Goal: Task Accomplishment & Management: Use online tool/utility

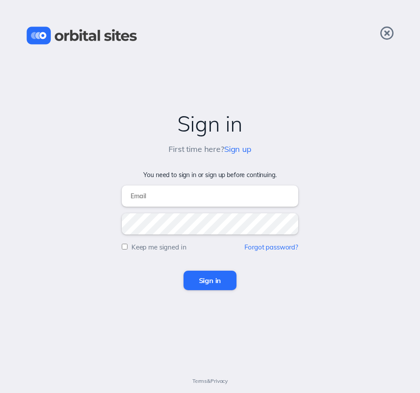
type input "[PERSON_NAME][EMAIL_ADDRESS][DOMAIN_NAME]"
click at [228, 279] on input "Sign in" at bounding box center [210, 279] width 53 height 19
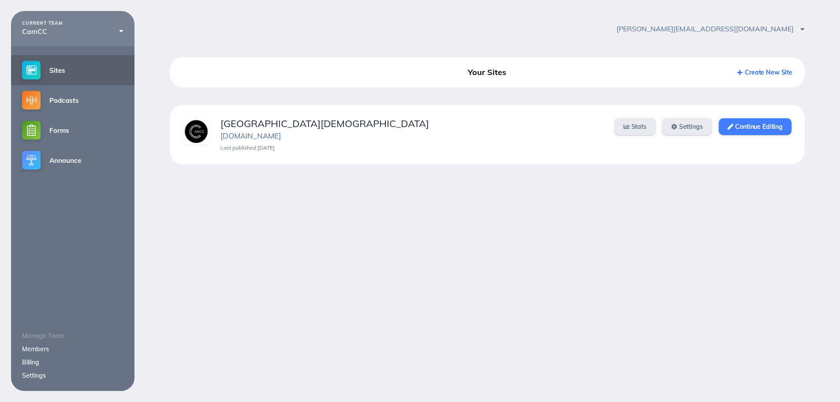
click at [413, 130] on link "Continue Editing" at bounding box center [755, 126] width 73 height 17
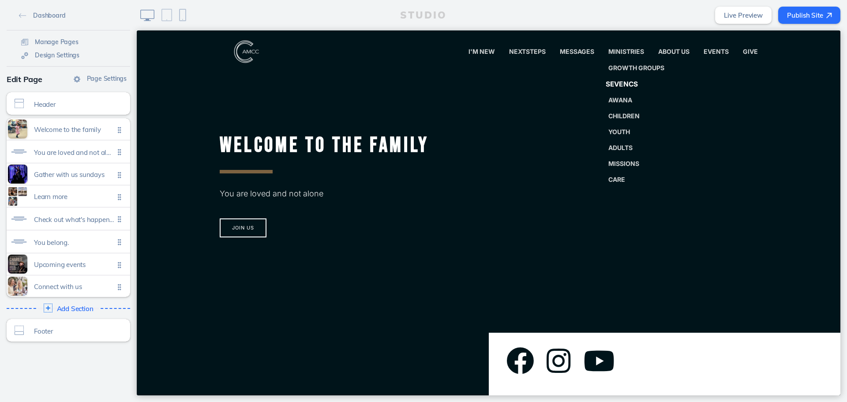
click at [628, 80] on span "SevenCs" at bounding box center [621, 84] width 33 height 8
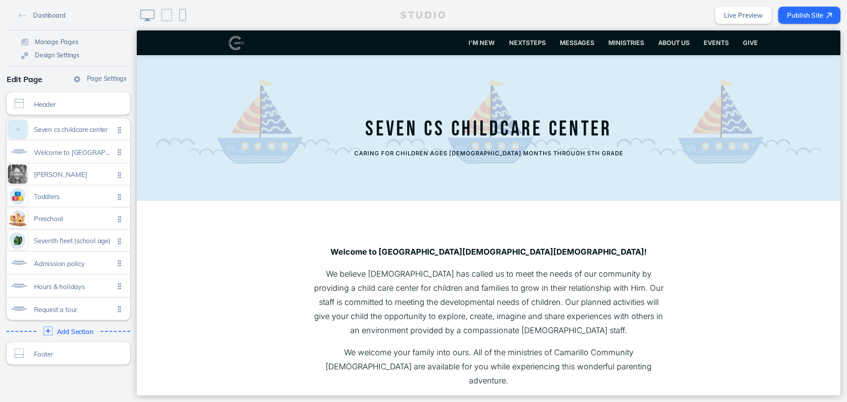
scroll to position [176, 0]
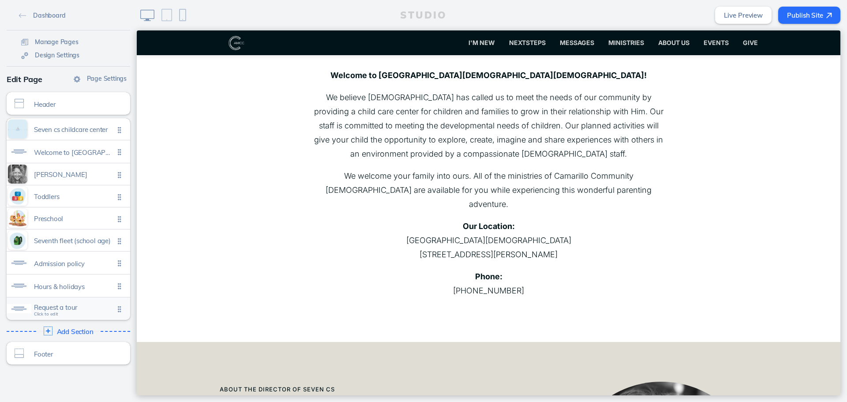
click at [65, 308] on span "Request a tour" at bounding box center [74, 307] width 80 height 7
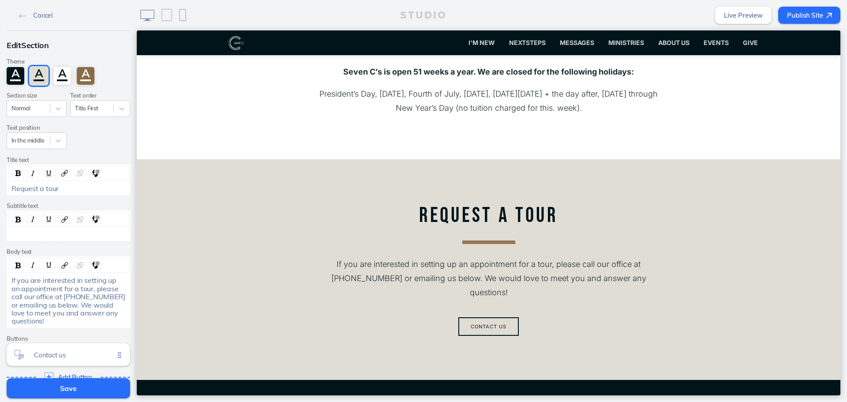
scroll to position [2283, 0]
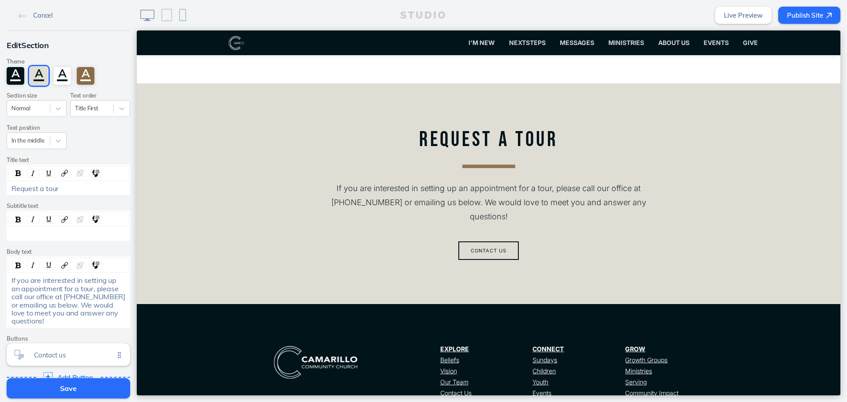
click at [56, 370] on div "Add Button Click to edit" at bounding box center [69, 377] width 130 height 16
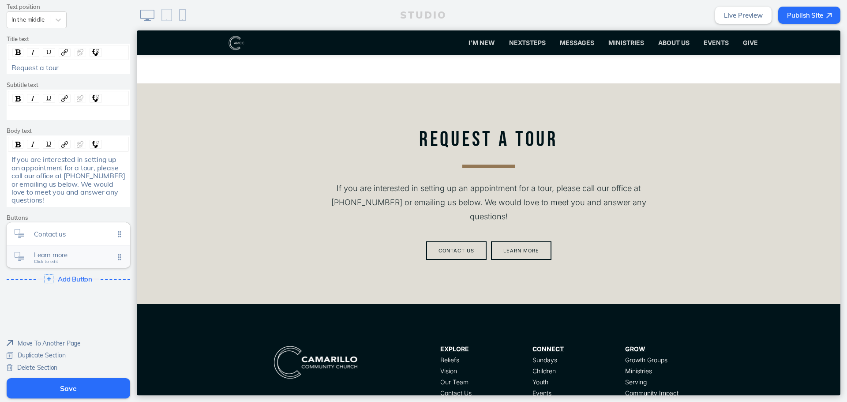
click at [82, 263] on div "Learn more Click to edit" at bounding box center [69, 256] width 124 height 22
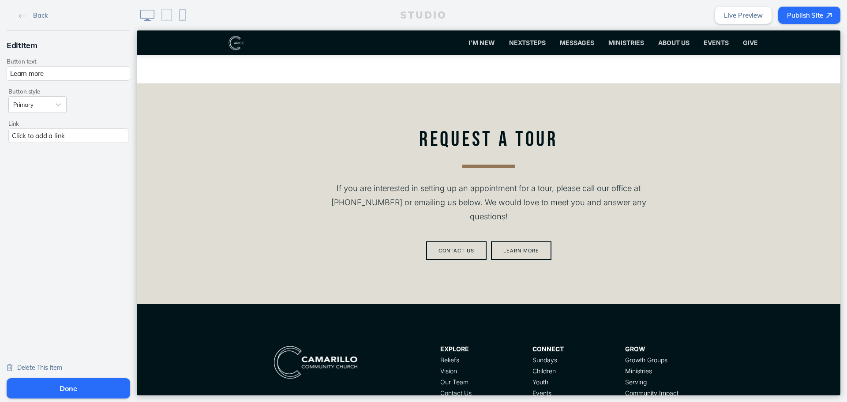
click at [48, 366] on span "Delete This Item" at bounding box center [39, 368] width 45 height 8
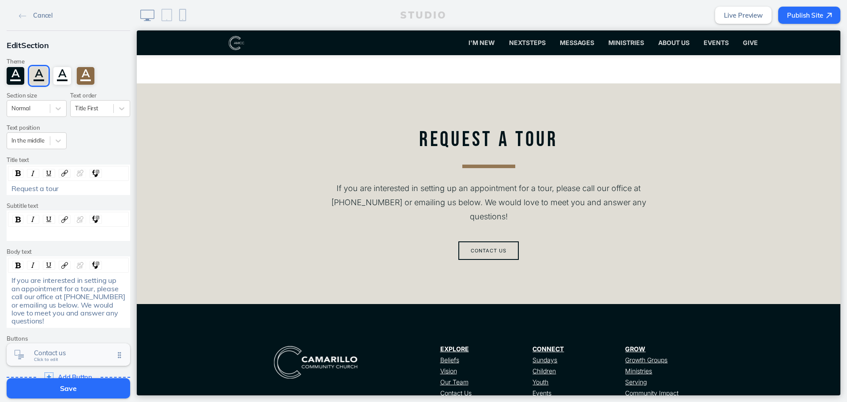
click at [52, 358] on span "Click to edit" at bounding box center [46, 359] width 24 height 5
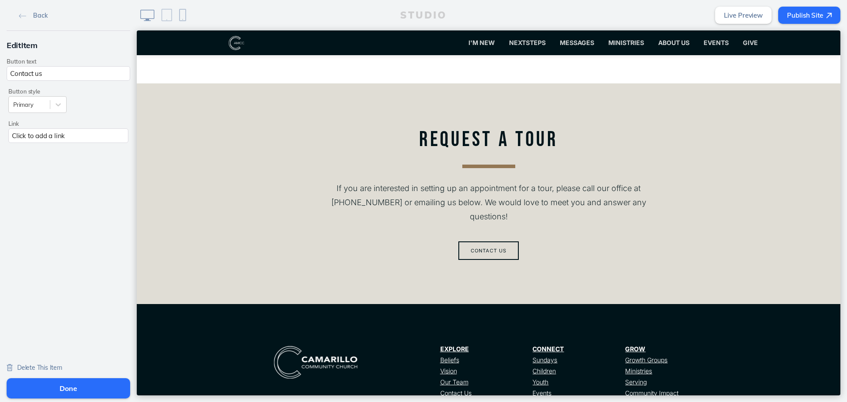
click at [52, 142] on div "Click to add a link" at bounding box center [68, 135] width 120 height 15
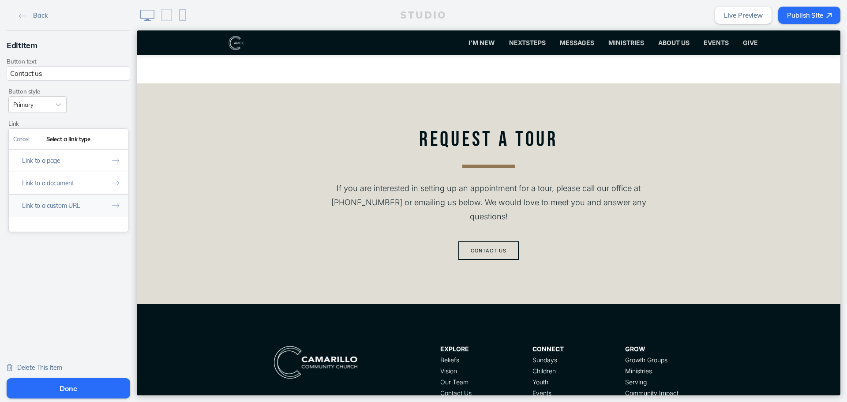
click at [57, 202] on button "Link to a custom URL" at bounding box center [68, 205] width 119 height 22
drag, startPoint x: 90, startPoint y: 179, endPoint x: 92, endPoint y: 174, distance: 5.7
click at [93, 174] on input "text" at bounding box center [68, 176] width 110 height 15
type input "mailto:[EMAIL_ADDRESS][DOMAIN_NAME]"
click at [115, 141] on button "Done" at bounding box center [117, 139] width 22 height 20
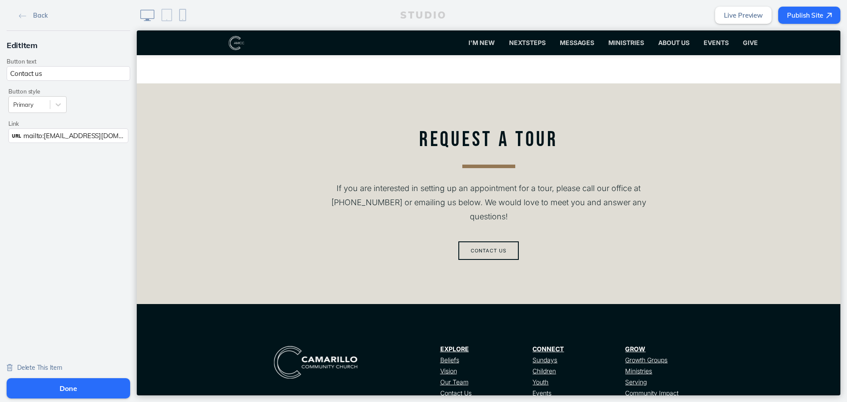
click at [90, 382] on button "Done" at bounding box center [69, 388] width 124 height 20
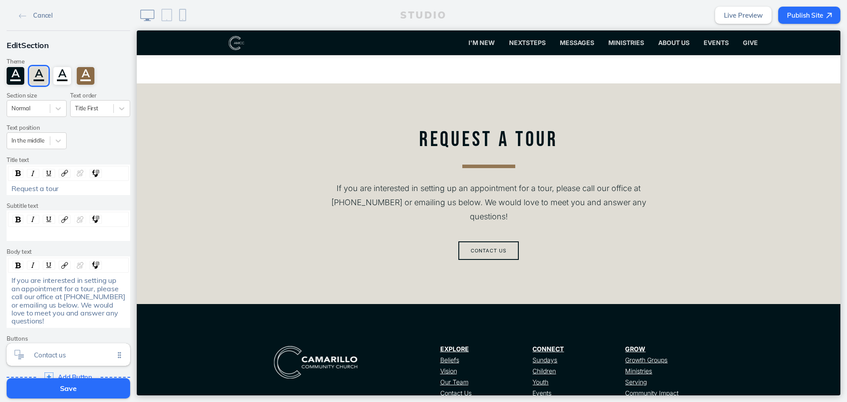
click at [34, 302] on span "If you are interested in setting up an appointment for a tour, please call our …" at bounding box center [68, 300] width 115 height 49
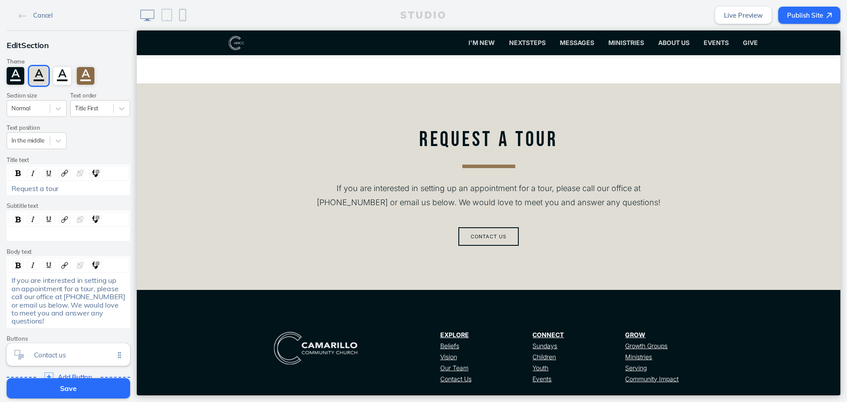
click at [94, 390] on button "Save" at bounding box center [69, 388] width 124 height 20
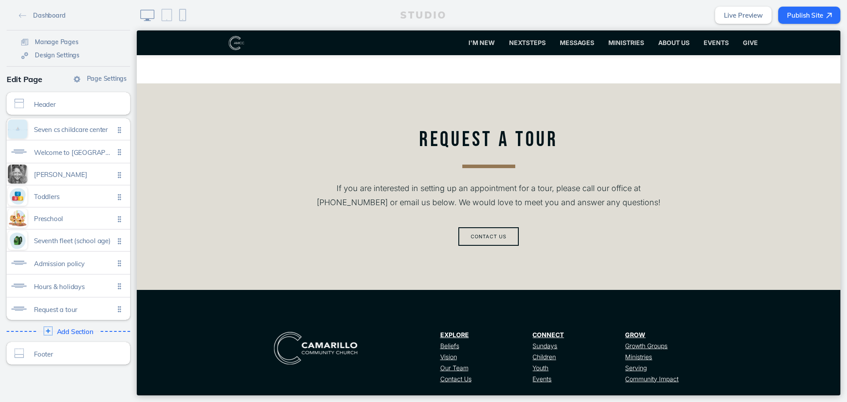
click at [805, 13] on button "Publish Site" at bounding box center [809, 15] width 62 height 17
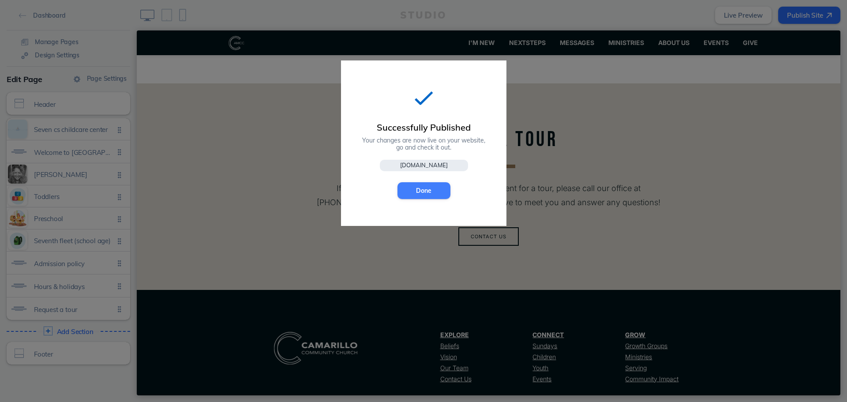
click at [427, 190] on button "Done" at bounding box center [423, 190] width 53 height 17
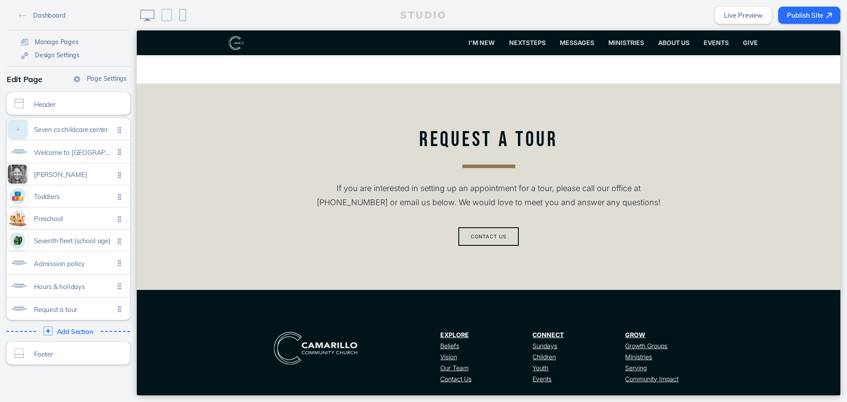
click at [427, 190] on div "Request a tour If you are interested in setting up an appointment for a tour, p…" at bounding box center [488, 186] width 353 height 127
